Goal: Navigation & Orientation: Find specific page/section

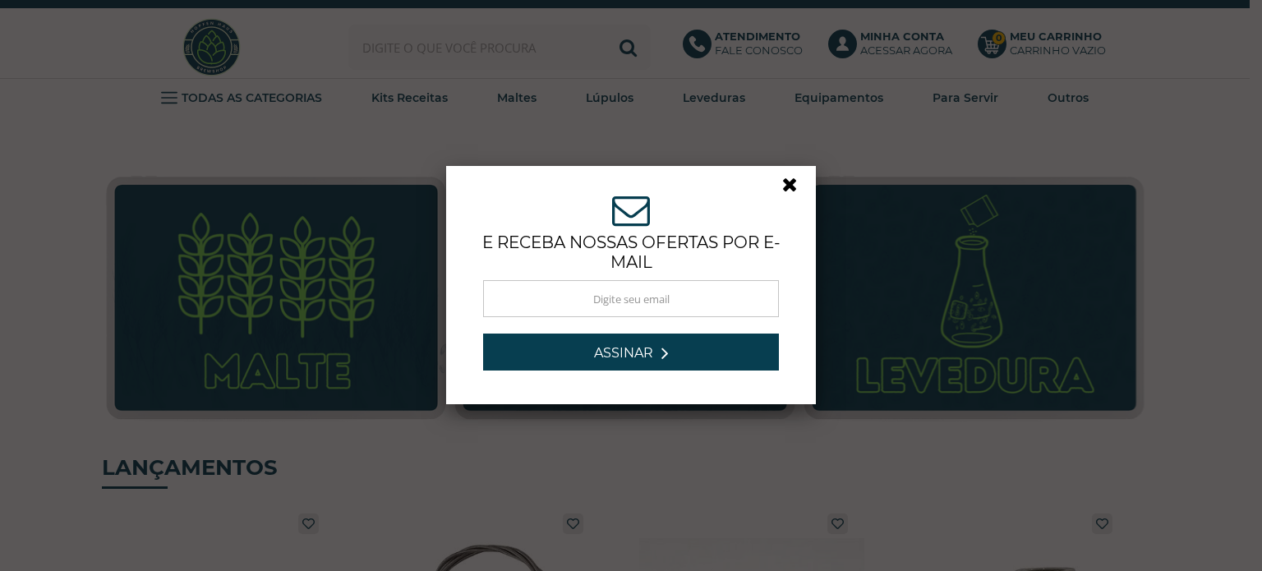
click at [783, 183] on link at bounding box center [797, 189] width 30 height 30
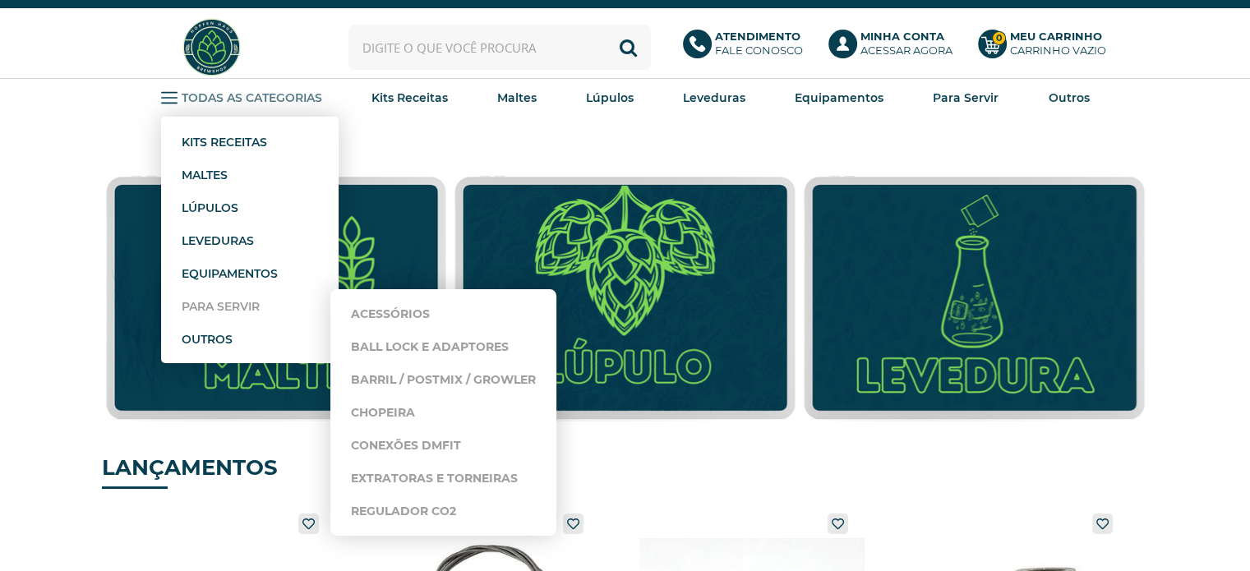
click at [208, 304] on strong "Para Servir" at bounding box center [221, 306] width 78 height 15
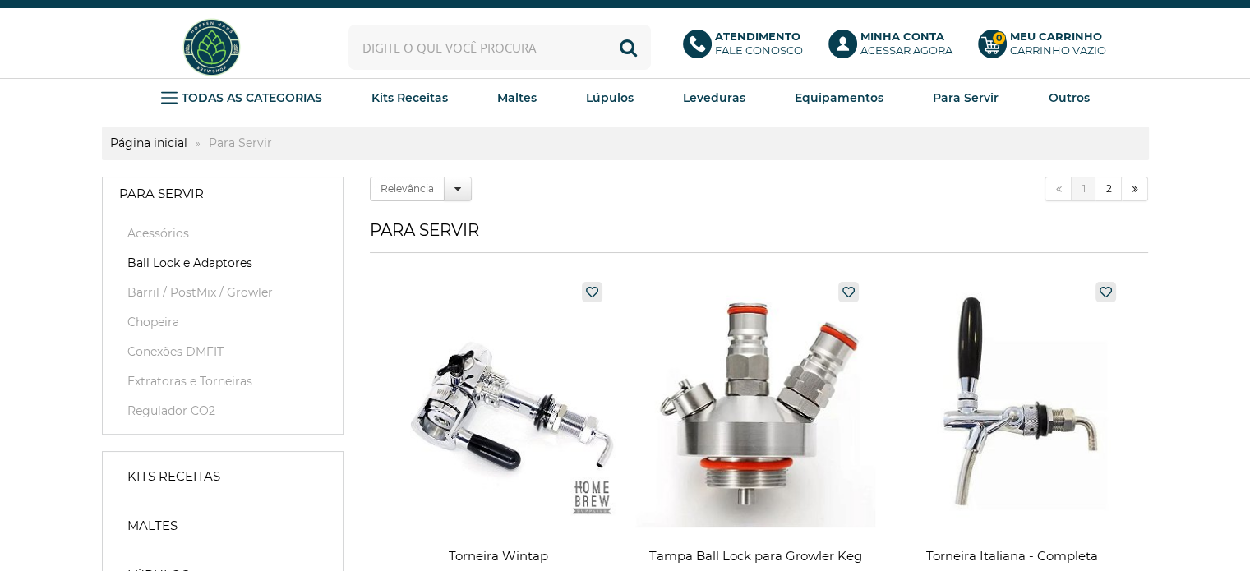
click at [177, 262] on link "Ball Lock e Adaptores" at bounding box center [222, 263] width 207 height 16
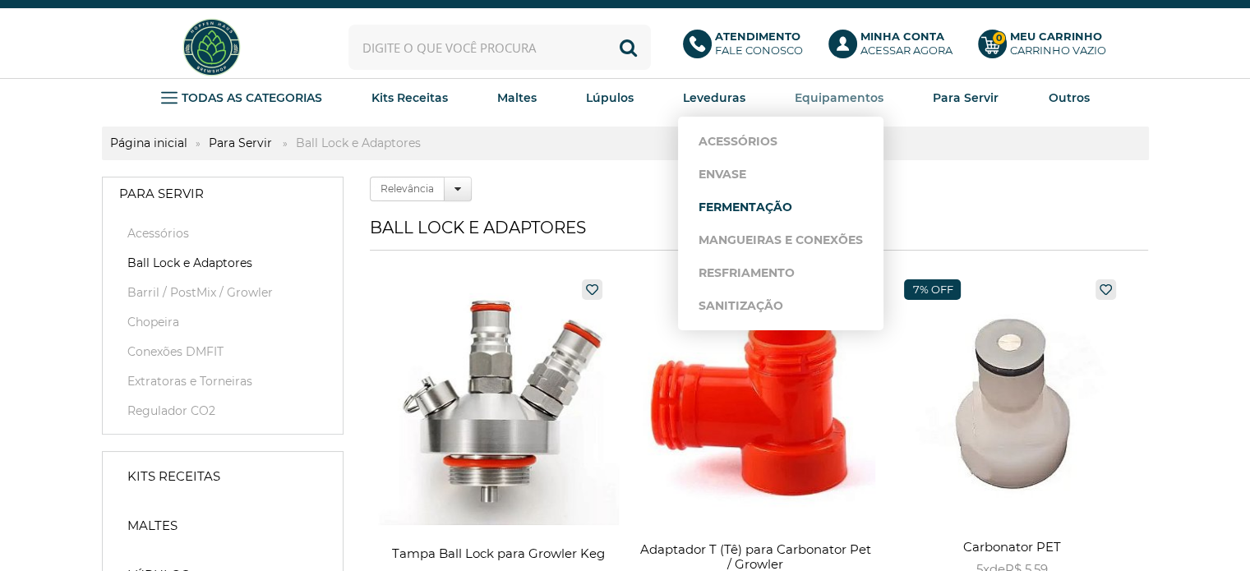
click at [725, 203] on link "Fermentação" at bounding box center [780, 207] width 164 height 33
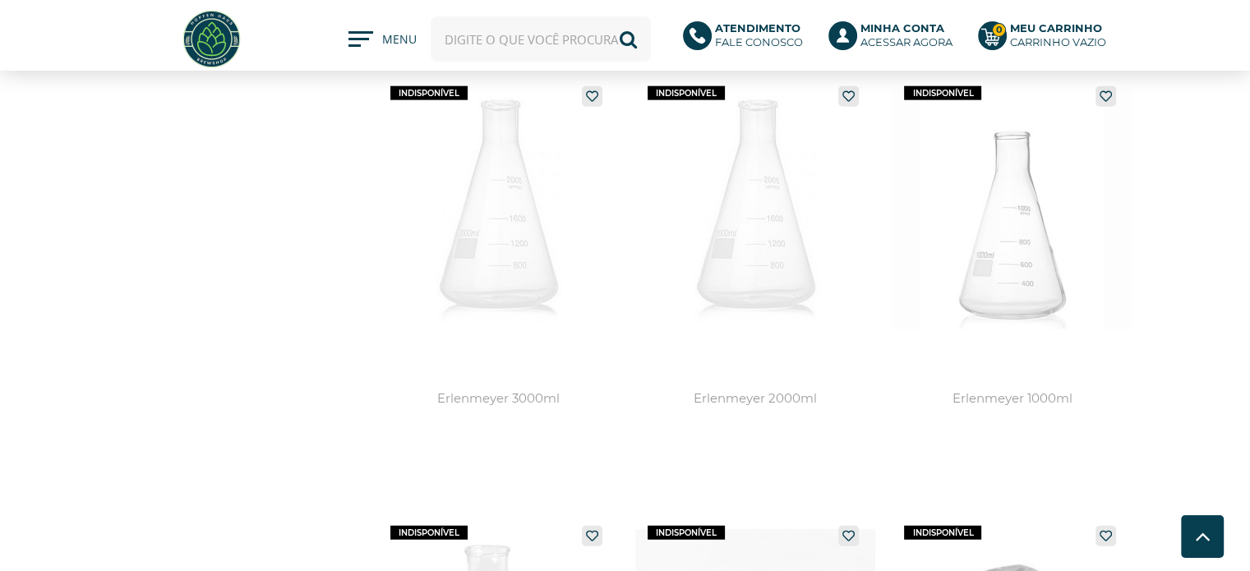
scroll to position [4108, 0]
